Goal: Task Accomplishment & Management: Manage account settings

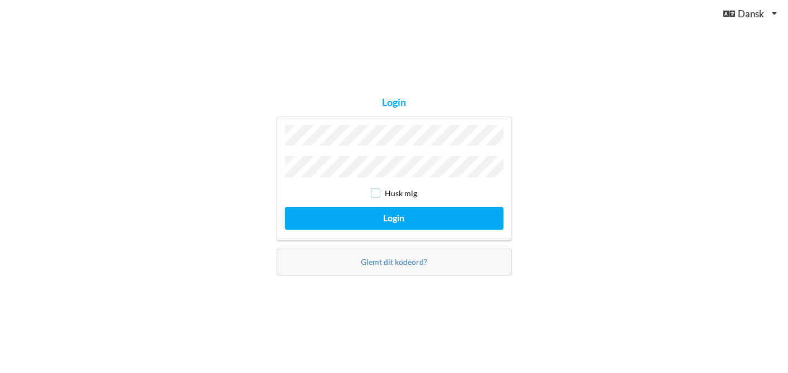
click at [376, 191] on input "checkbox" at bounding box center [375, 193] width 9 height 9
checkbox input "true"
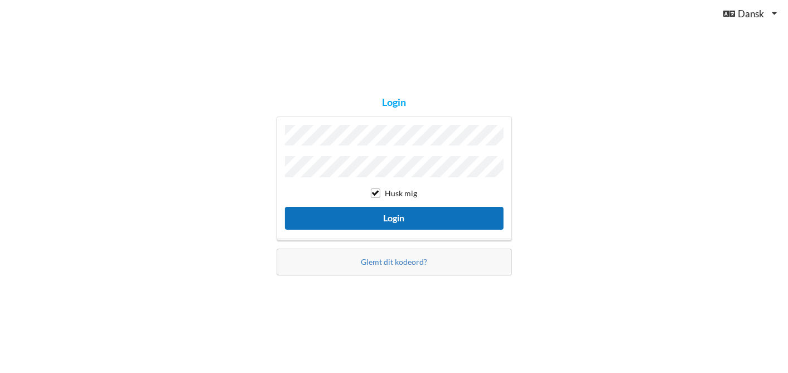
click at [385, 213] on button "Login" at bounding box center [394, 218] width 219 height 23
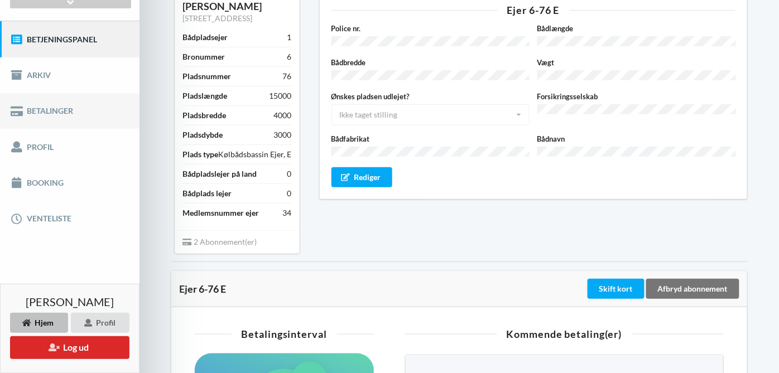
scroll to position [120, 0]
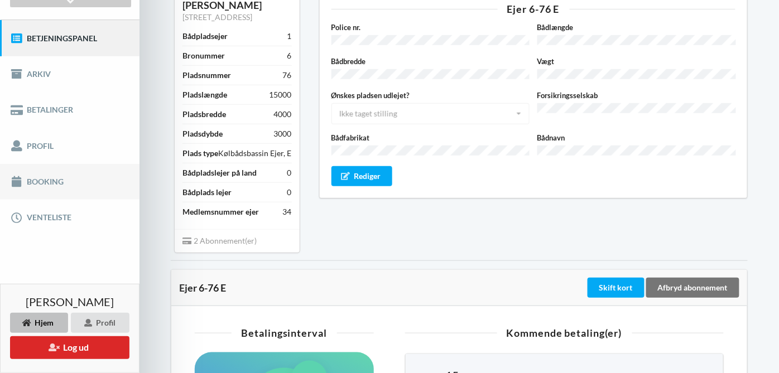
click at [45, 182] on link "Booking" at bounding box center [69, 182] width 139 height 36
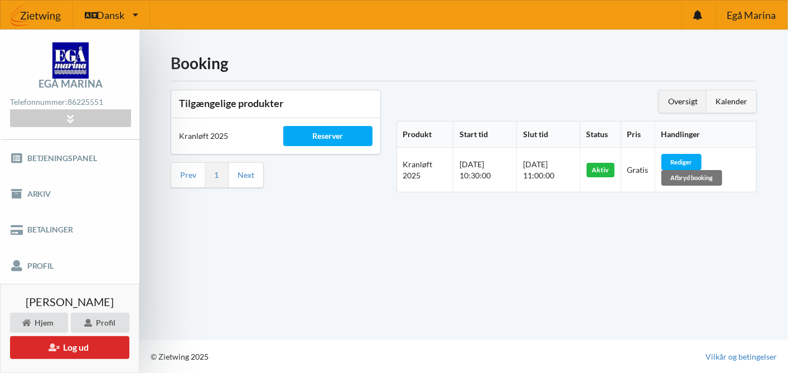
click at [737, 95] on div "Kalender" at bounding box center [732, 101] width 50 height 22
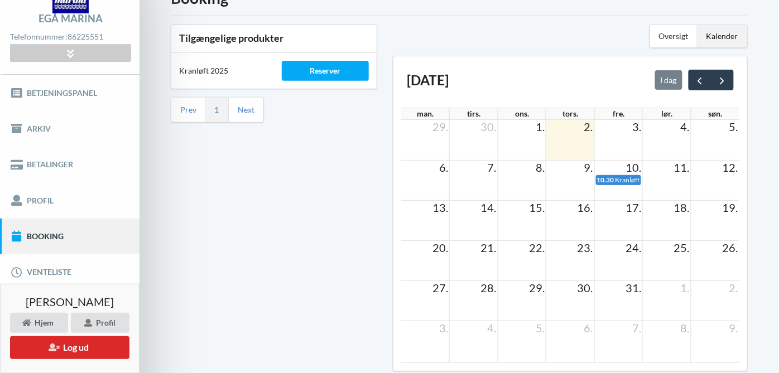
scroll to position [66, 0]
click at [725, 74] on span "next" at bounding box center [722, 80] width 12 height 12
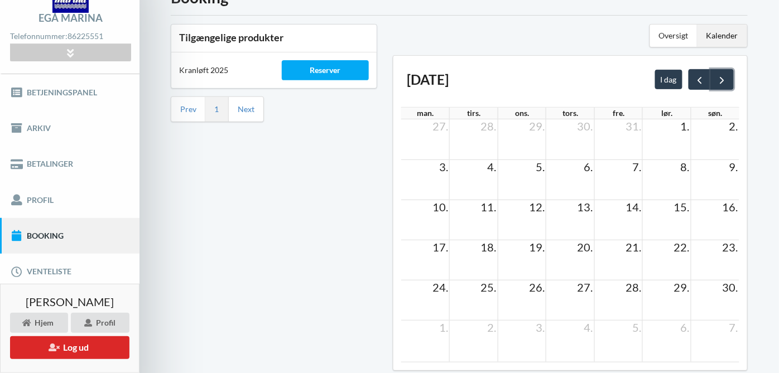
click at [725, 74] on span "next" at bounding box center [722, 80] width 12 height 12
click at [702, 76] on span "prev" at bounding box center [700, 80] width 12 height 12
click at [55, 268] on link "Venteliste" at bounding box center [69, 272] width 139 height 36
